Goal: Browse casually

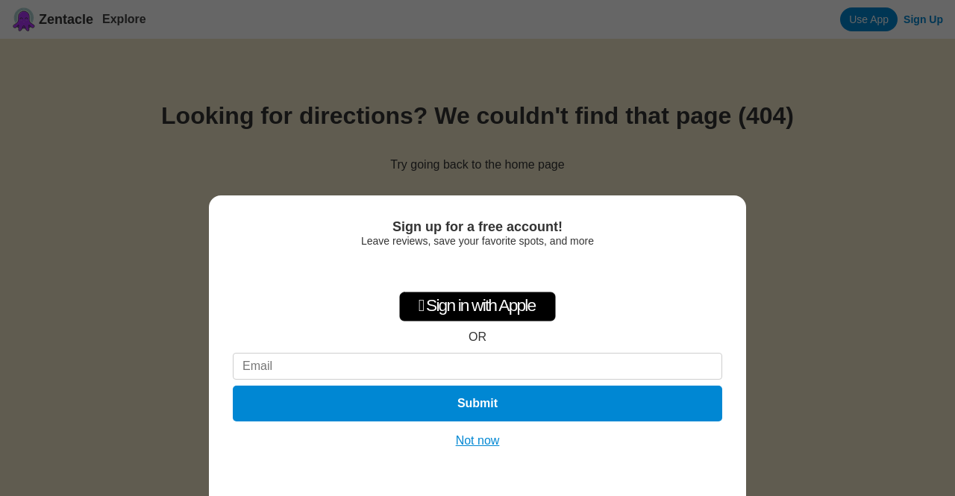
click at [488, 434] on button "Not now" at bounding box center [477, 441] width 53 height 15
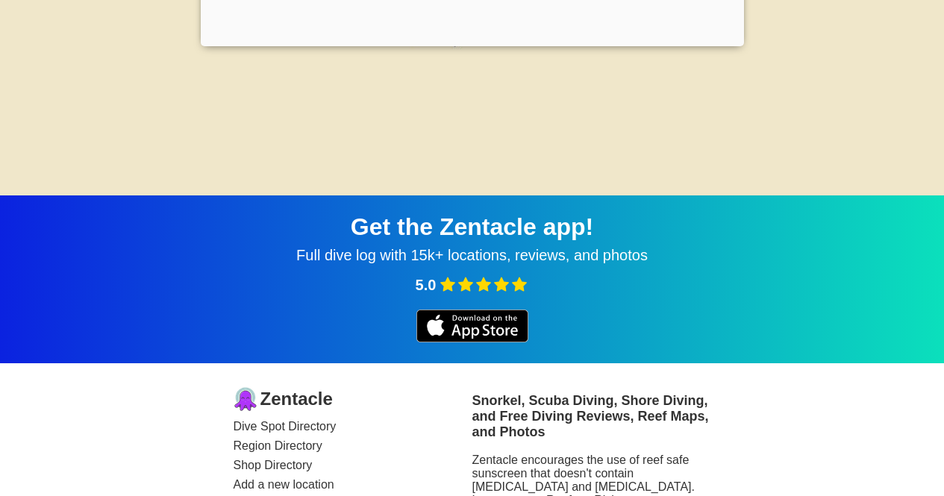
scroll to position [551, 0]
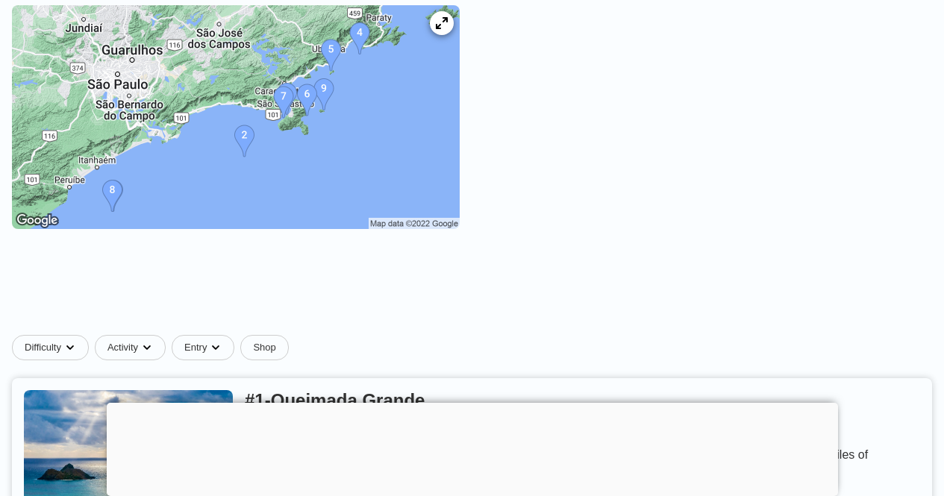
scroll to position [266, 0]
click at [477, 403] on div at bounding box center [472, 403] width 731 height 0
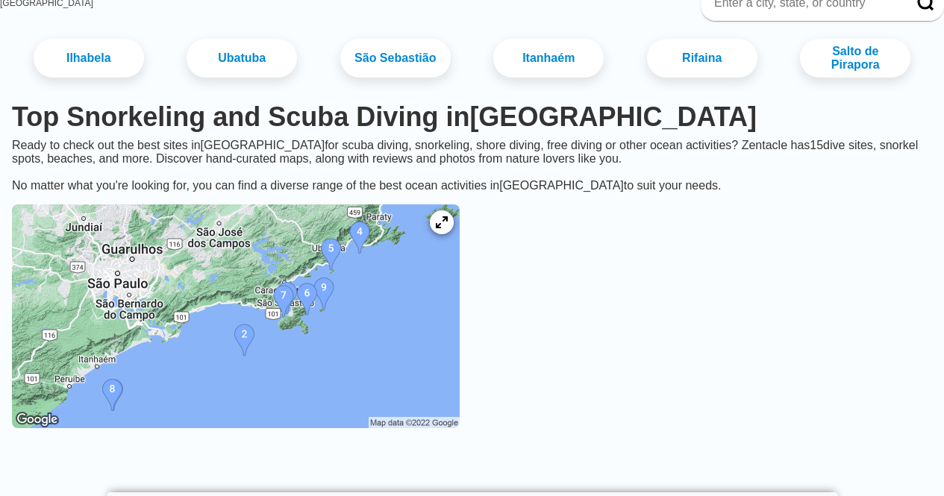
scroll to position [0, 0]
